Goal: Information Seeking & Learning: Learn about a topic

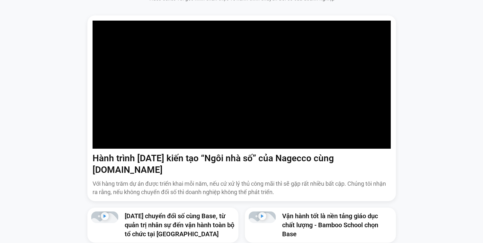
scroll to position [419, 0]
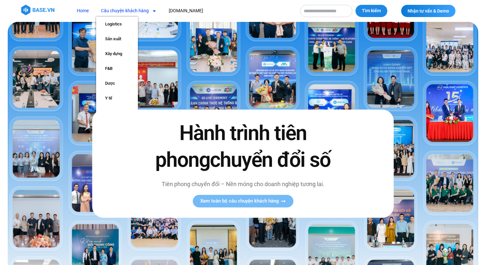
click at [115, 11] on link "Câu chuyện khách hàng" at bounding box center [128, 11] width 65 height 12
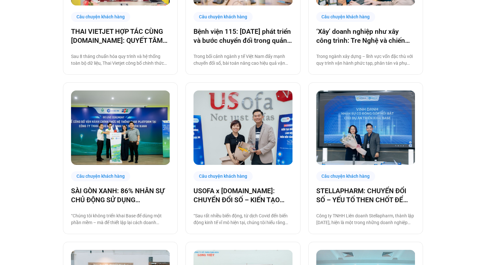
scroll to position [268, 0]
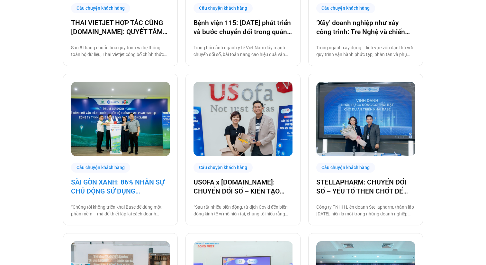
click at [116, 190] on link "SÀI GÒN XANH: 86% NHÂN SỰ CHỦ ĐỘNG SỬ DỤNG BASE.VN, ĐẶT NỀN MÓNG CHO MỘT HỆ SIN…" at bounding box center [120, 186] width 99 height 18
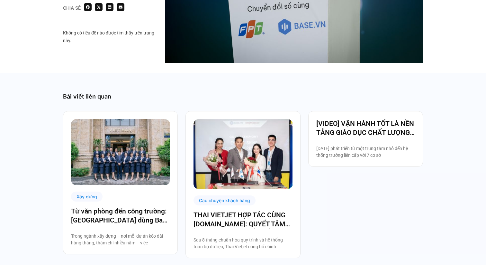
scroll to position [1623, 0]
